Goal: Download file/media

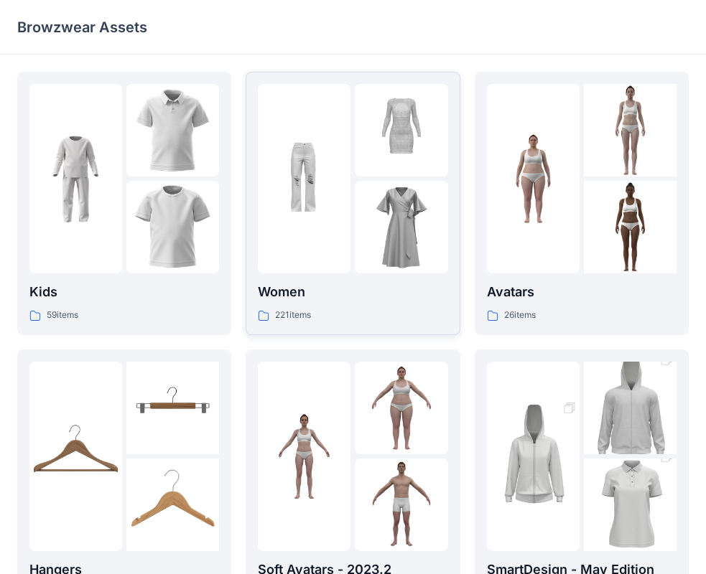
click at [342, 180] on div at bounding box center [304, 179] width 93 height 190
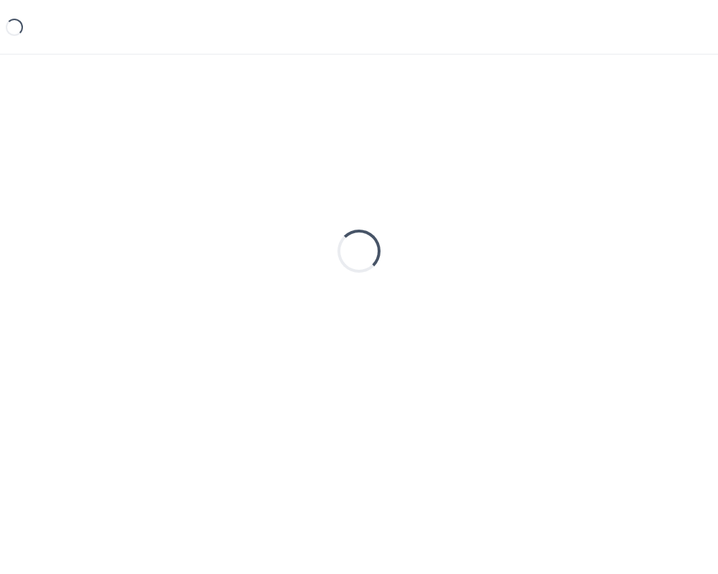
click at [342, 180] on div "Loading..." at bounding box center [358, 251] width 683 height 359
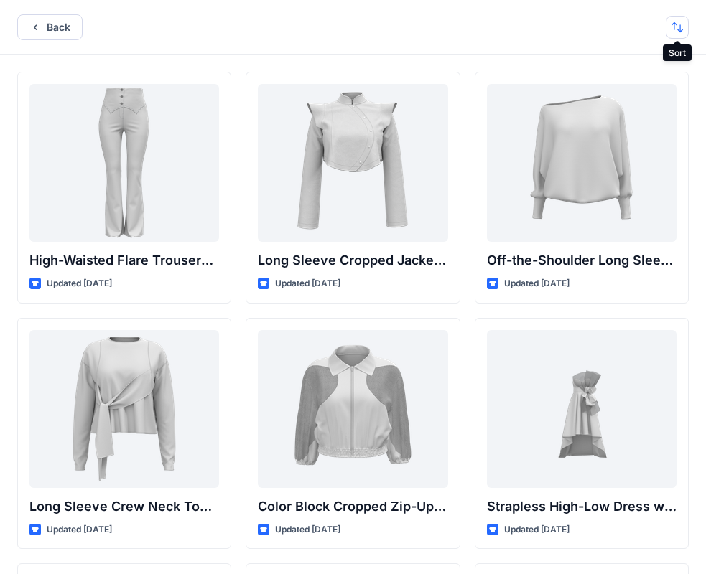
click at [681, 27] on button "button" at bounding box center [676, 27] width 23 height 23
click at [615, 93] on p "A to Z" at bounding box center [629, 95] width 90 height 15
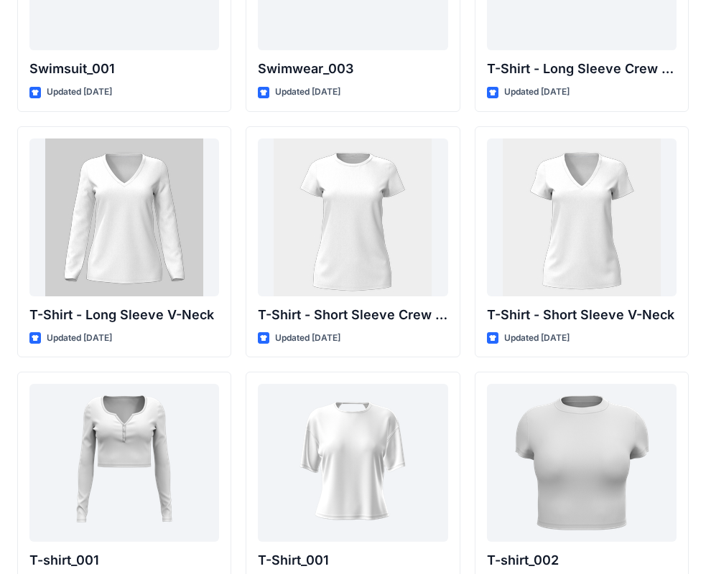
scroll to position [14742, 0]
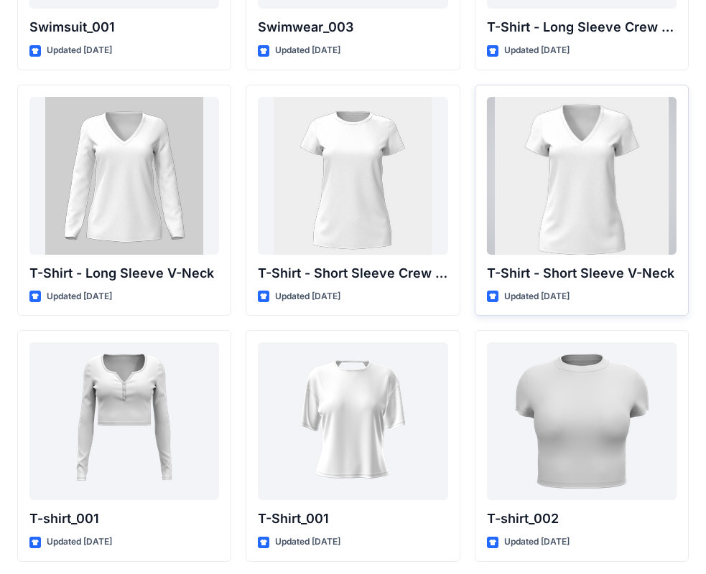
click at [569, 185] on div at bounding box center [582, 176] width 190 height 158
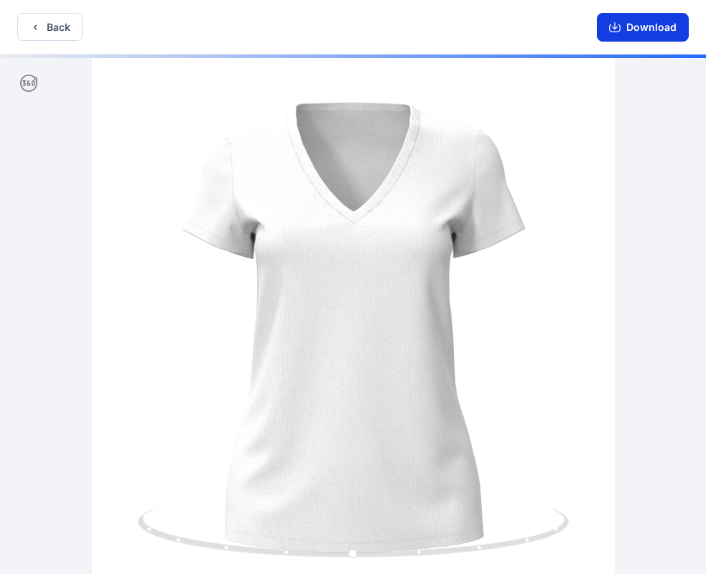
click at [672, 32] on button "Download" at bounding box center [643, 27] width 92 height 29
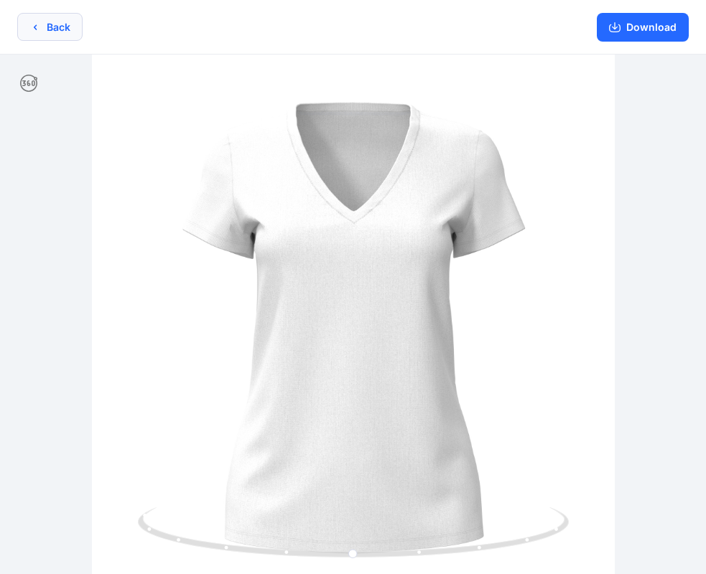
click at [51, 27] on button "Back" at bounding box center [49, 27] width 65 height 28
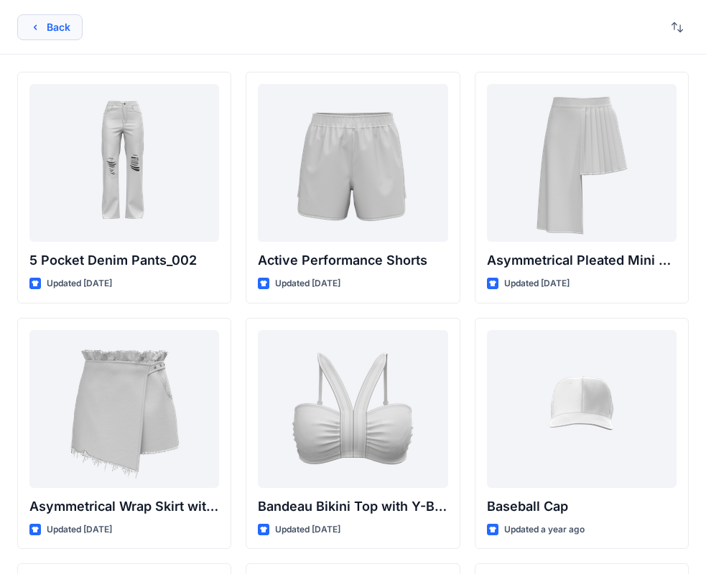
click at [60, 30] on button "Back" at bounding box center [49, 27] width 65 height 26
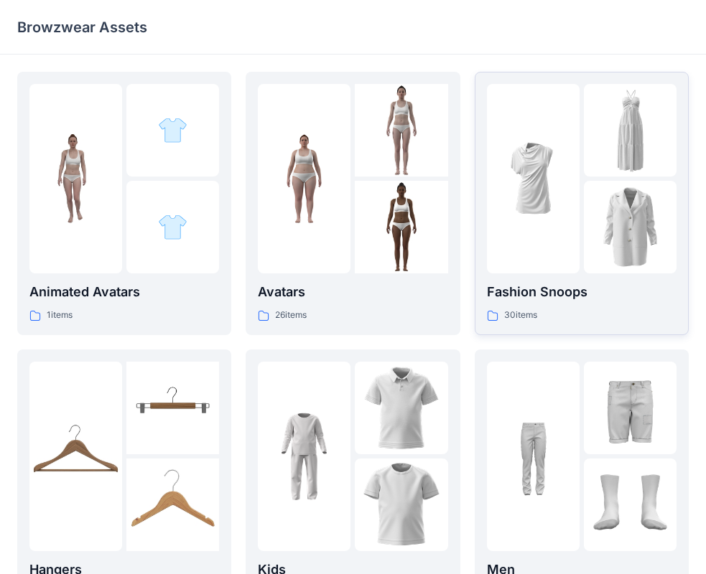
scroll to position [72, 0]
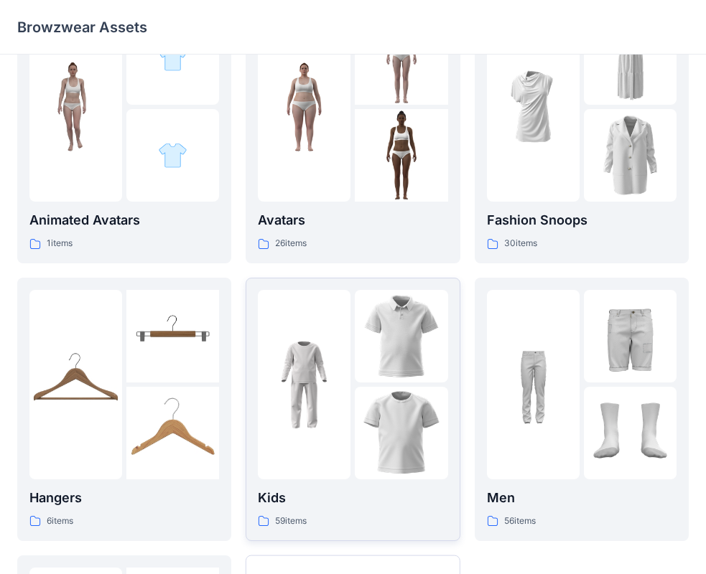
click at [400, 393] on img at bounding box center [401, 433] width 93 height 93
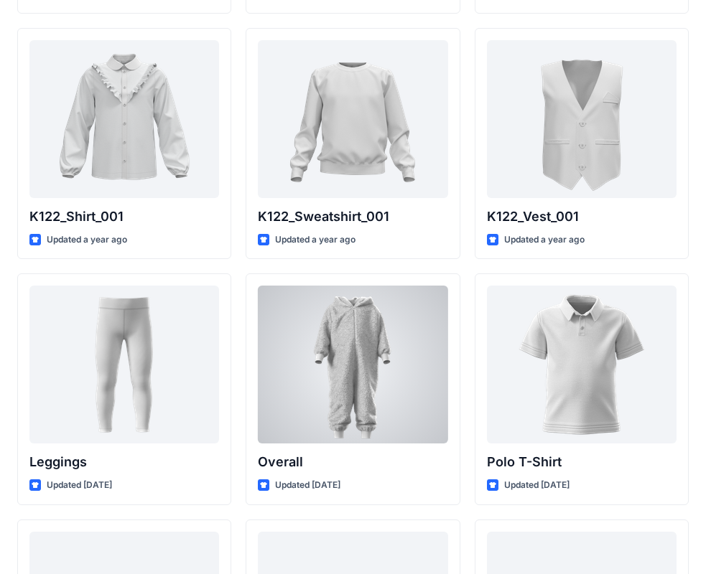
scroll to position [3630, 0]
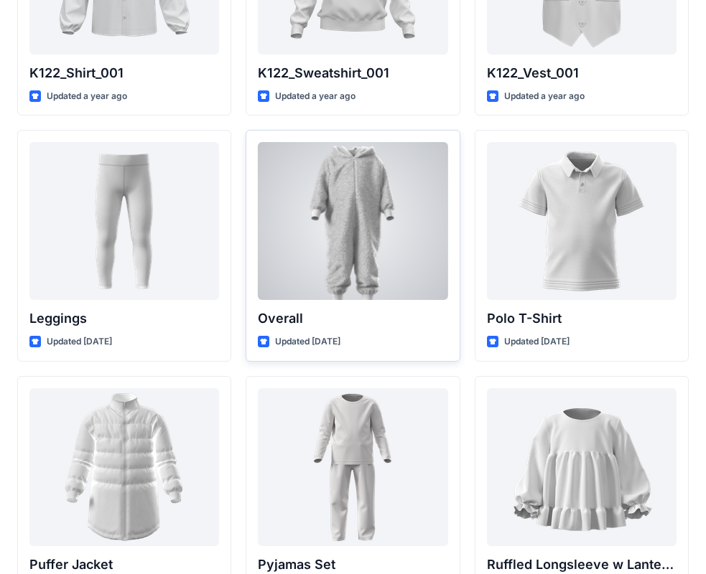
click at [344, 215] on div at bounding box center [353, 221] width 190 height 158
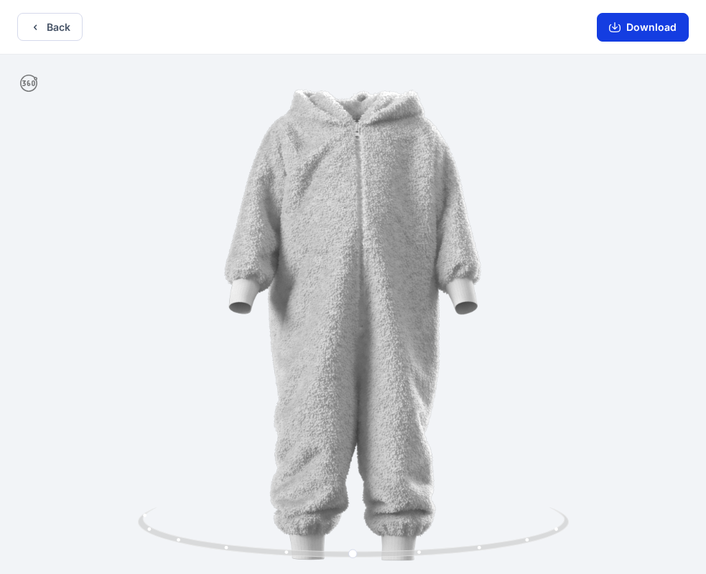
click at [663, 27] on button "Download" at bounding box center [643, 27] width 92 height 29
click at [45, 20] on button "Back" at bounding box center [49, 27] width 65 height 28
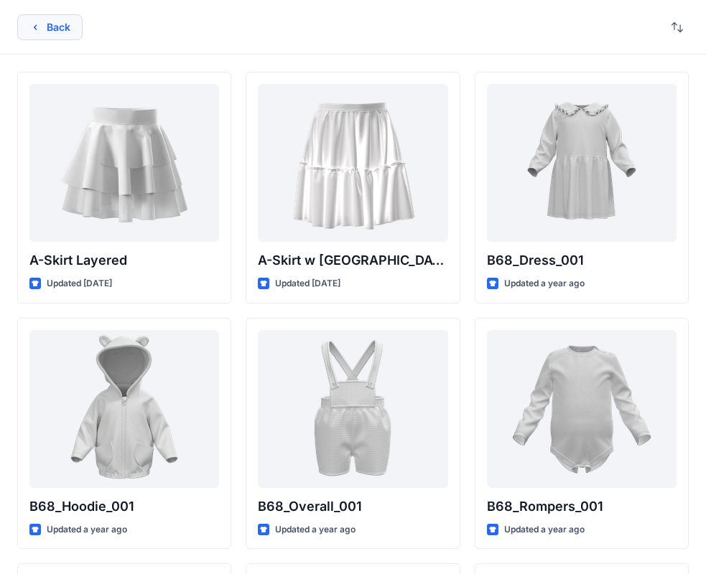
click at [65, 23] on button "Back" at bounding box center [49, 27] width 65 height 26
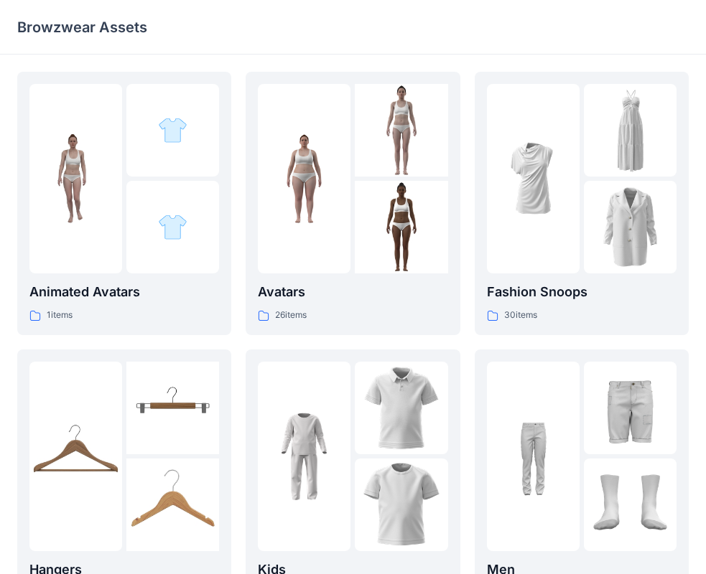
scroll to position [287, 0]
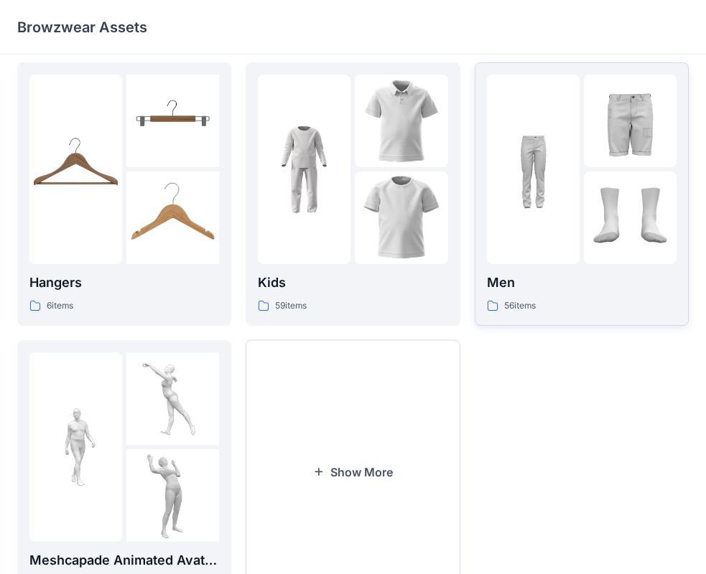
click at [572, 200] on img at bounding box center [533, 169] width 93 height 93
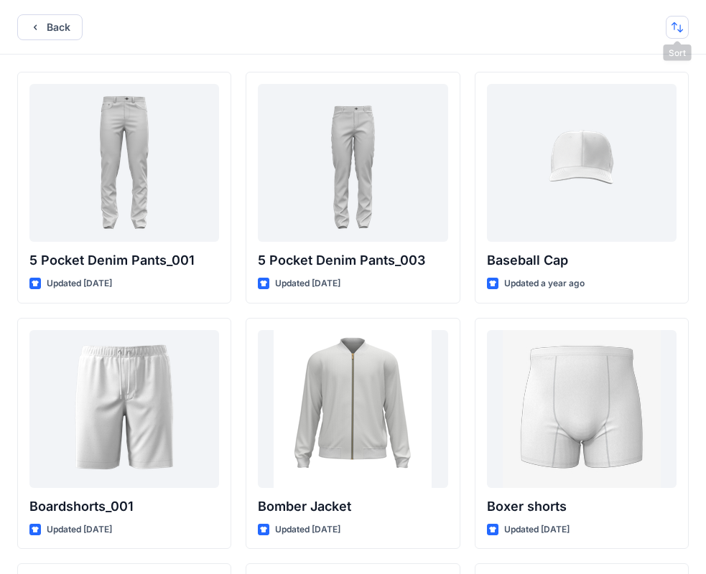
click at [677, 32] on button "button" at bounding box center [676, 27] width 23 height 23
click at [625, 95] on p "A to Z" at bounding box center [629, 95] width 90 height 15
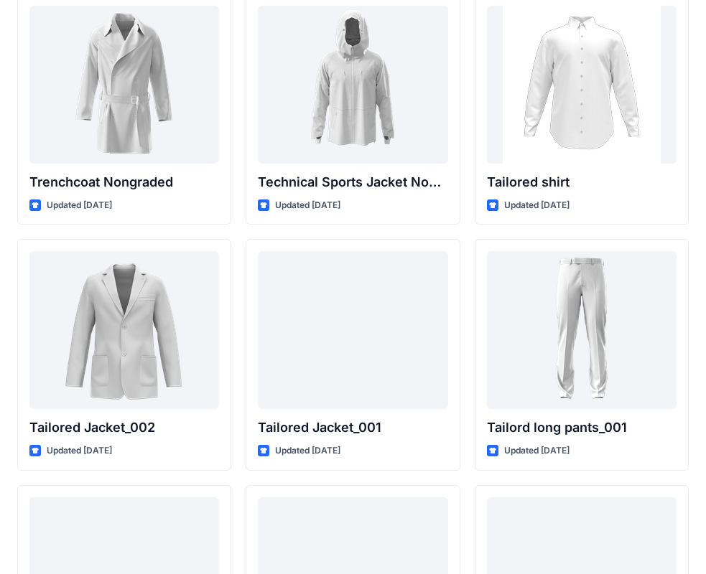
scroll to position [201, 0]
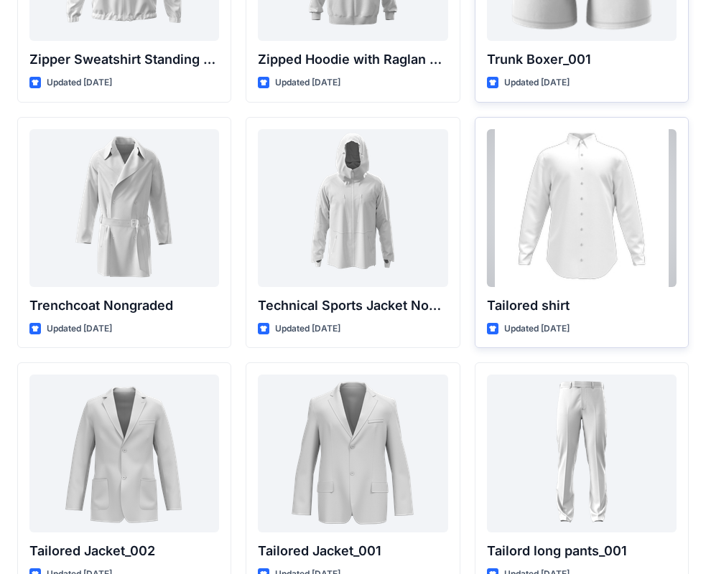
click at [601, 192] on div at bounding box center [582, 208] width 190 height 158
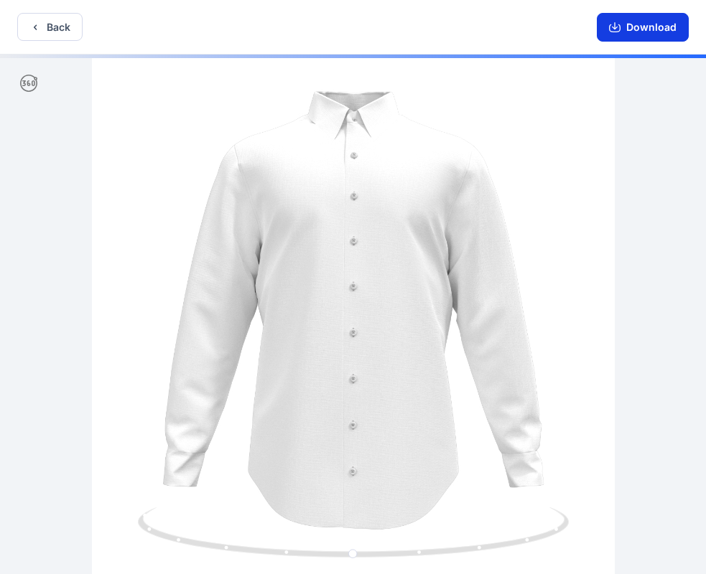
click at [666, 32] on button "Download" at bounding box center [643, 27] width 92 height 29
